Goal: Use online tool/utility: Utilize a website feature to perform a specific function

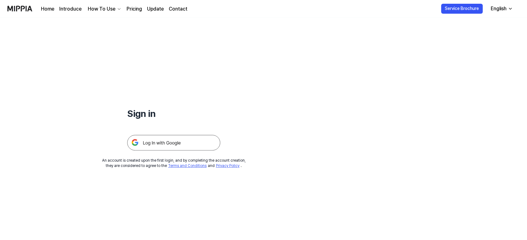
click at [165, 147] on img at bounding box center [173, 143] width 93 height 16
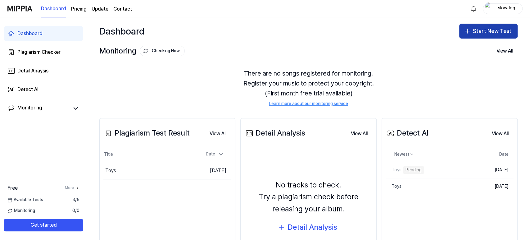
click at [485, 32] on button "Start New Test" at bounding box center [488, 31] width 58 height 15
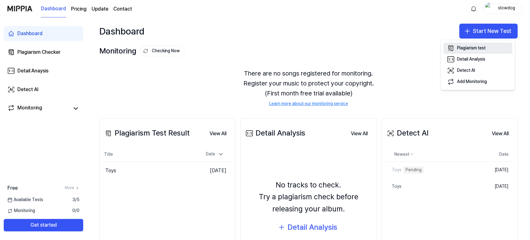
click at [480, 48] on div "Plagiarism test" at bounding box center [471, 48] width 29 height 6
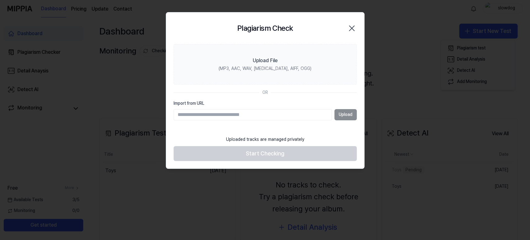
click at [344, 115] on div "Upload" at bounding box center [264, 114] width 183 height 11
click at [237, 116] on input "Import from URL" at bounding box center [252, 114] width 158 height 11
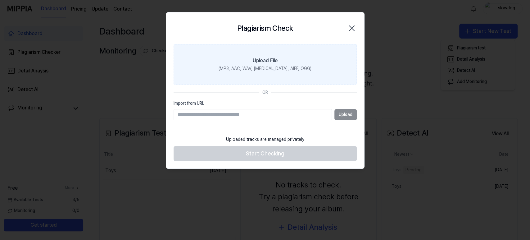
click at [275, 65] on div "(MP3, AAC, WAV, [MEDICAL_DATA], AIFF, OGG)" at bounding box center [264, 68] width 93 height 6
click at [0, 0] on input "Upload File (MP3, AAC, WAV, [MEDICAL_DATA], AIFF, OGG)" at bounding box center [0, 0] width 0 height 0
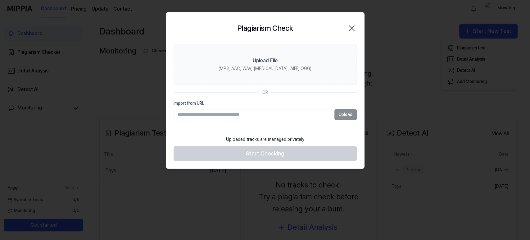
click at [349, 28] on icon "button" at bounding box center [352, 28] width 10 height 10
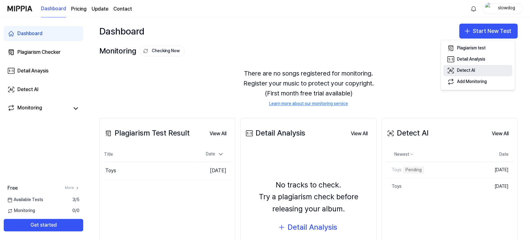
click at [463, 70] on div "Detect AI" at bounding box center [466, 70] width 18 height 6
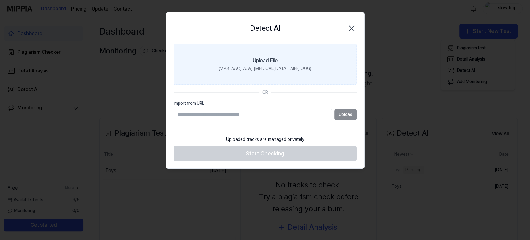
click at [268, 62] on div "Upload File" at bounding box center [265, 60] width 25 height 7
click at [0, 0] on input "Upload File (MP3, AAC, WAV, [MEDICAL_DATA], AIFF, OGG)" at bounding box center [0, 0] width 0 height 0
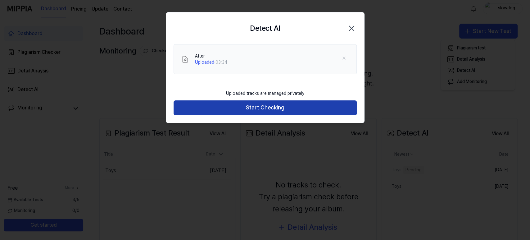
click at [277, 109] on button "Start Checking" at bounding box center [264, 107] width 183 height 15
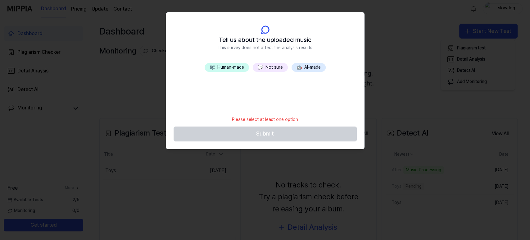
click at [308, 68] on button "🤖 AI-made" at bounding box center [308, 67] width 34 height 9
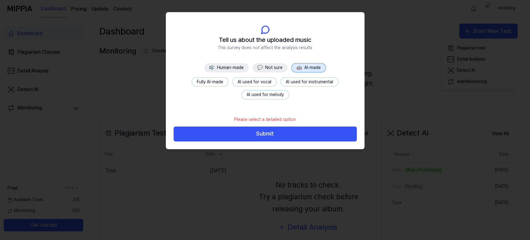
click at [272, 65] on button "💬 Not sure" at bounding box center [269, 67] width 35 height 9
click at [197, 82] on button "No info" at bounding box center [209, 81] width 25 height 9
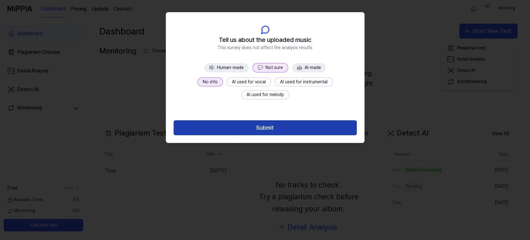
click at [257, 127] on button "Submit" at bounding box center [264, 127] width 183 height 15
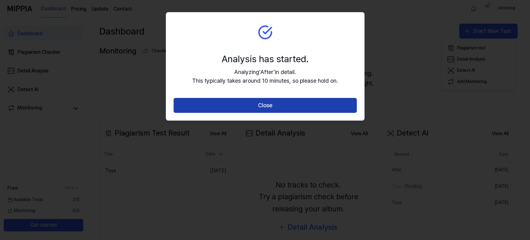
click at [255, 110] on button "Close" at bounding box center [264, 105] width 183 height 15
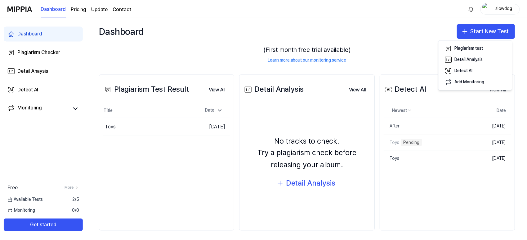
scroll to position [47, 0]
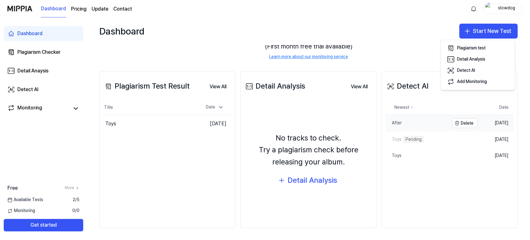
click at [396, 122] on div "After" at bounding box center [393, 123] width 16 height 6
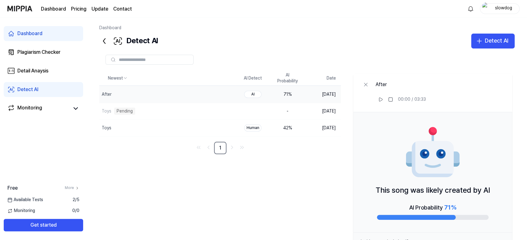
click at [103, 39] on icon at bounding box center [104, 41] width 10 height 10
